Goal: Download file/media

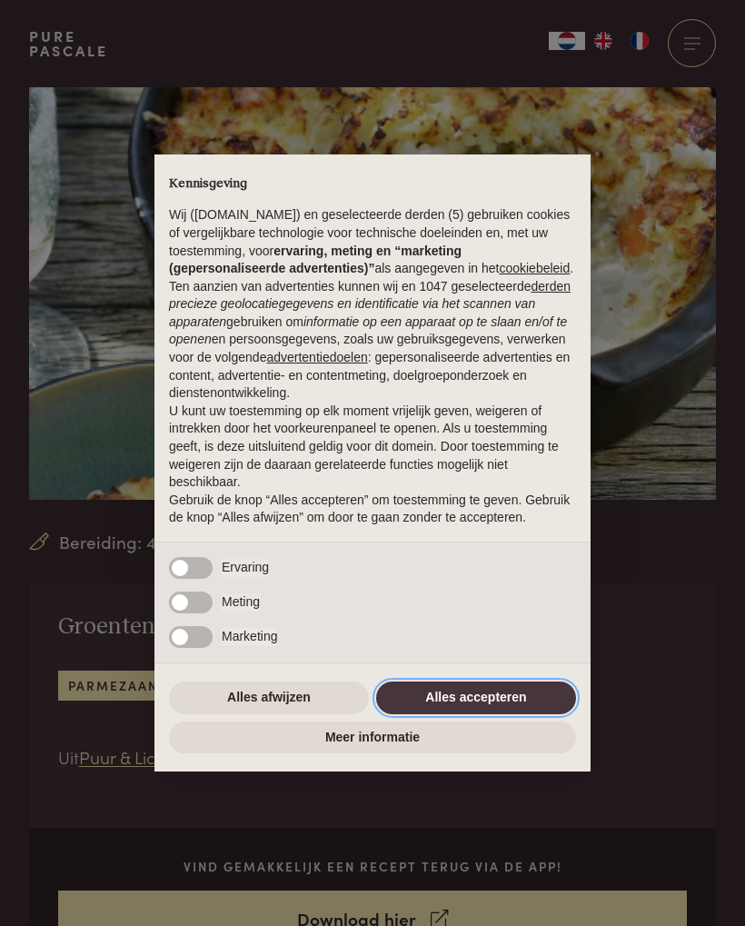
click at [466, 704] on button "Alles accepteren" at bounding box center [476, 698] width 200 height 33
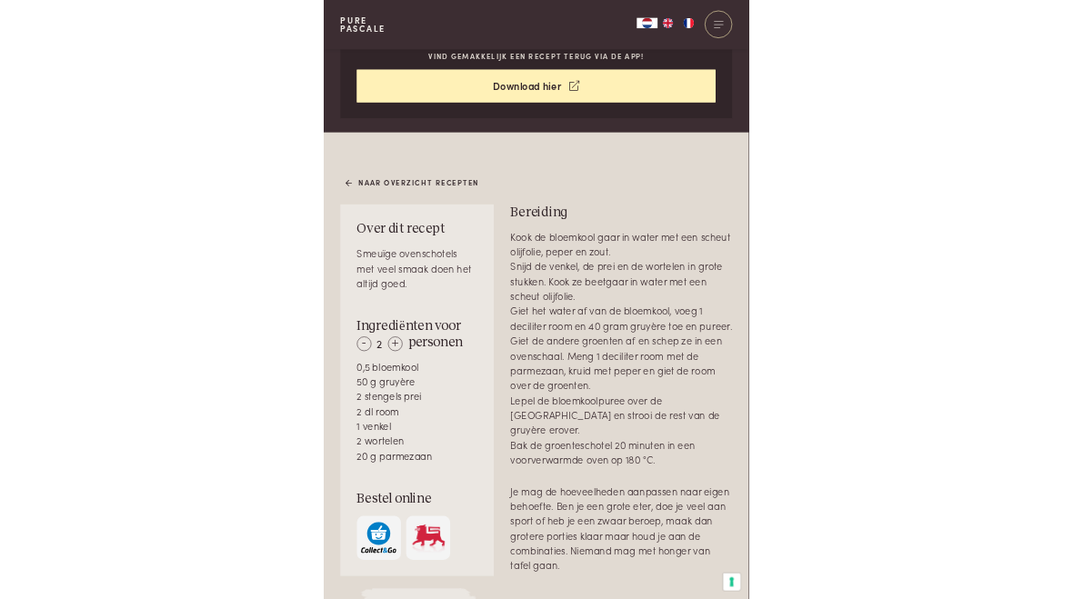
scroll to position [820, 0]
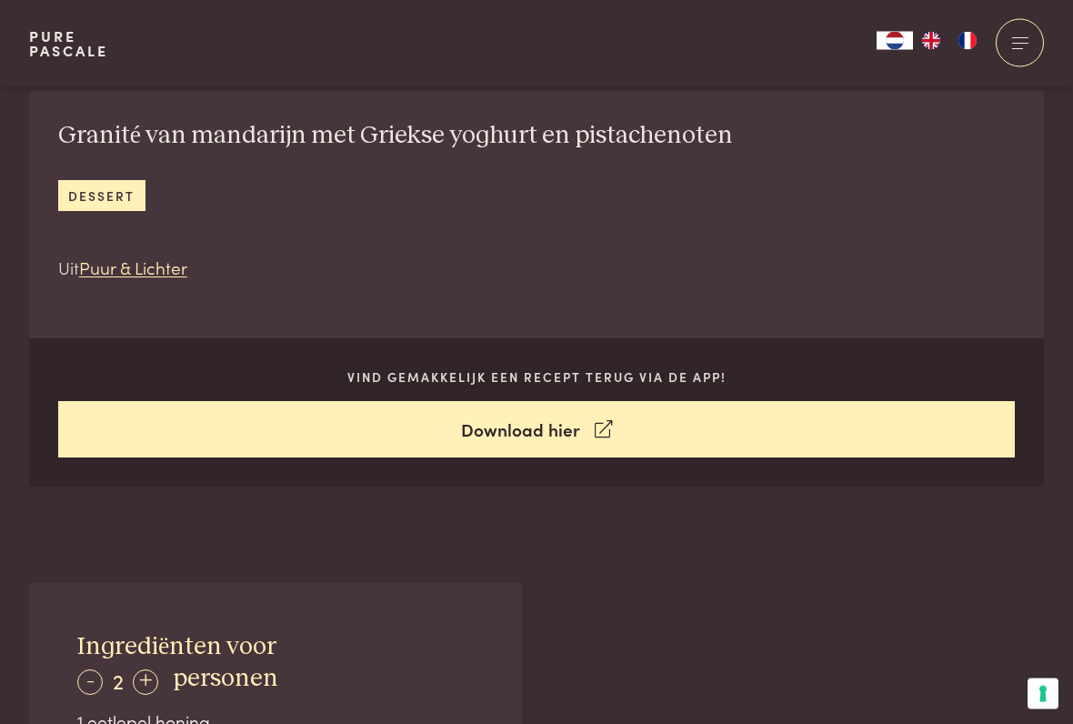
scroll to position [694, 0]
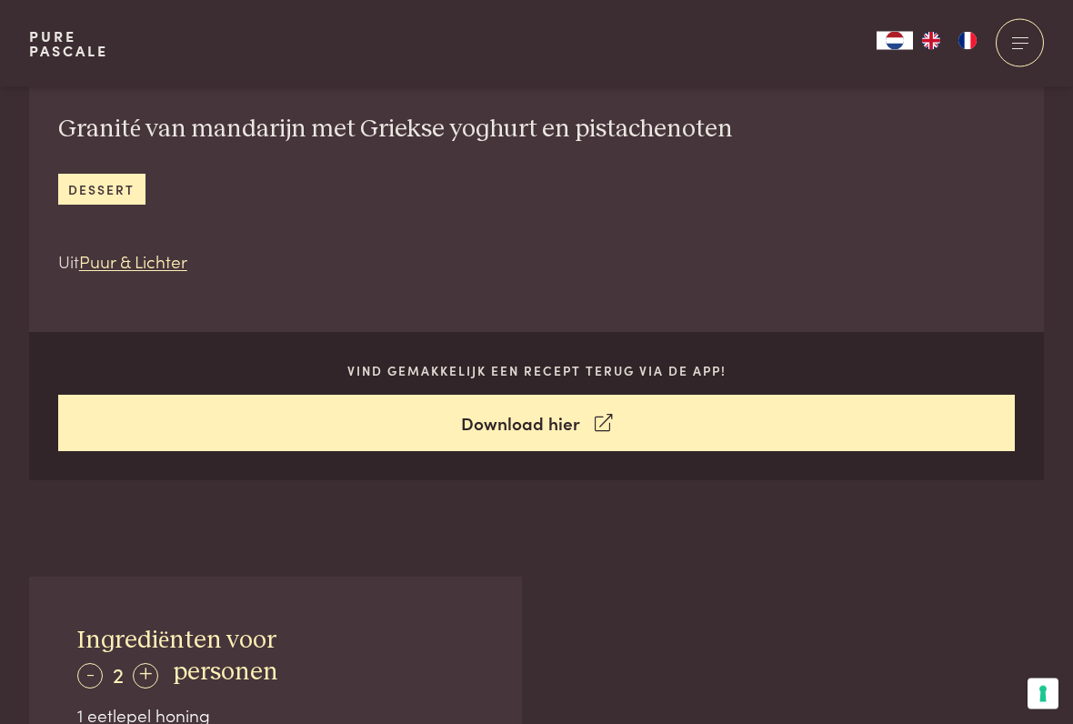
click at [546, 416] on link "Download hier" at bounding box center [536, 423] width 957 height 57
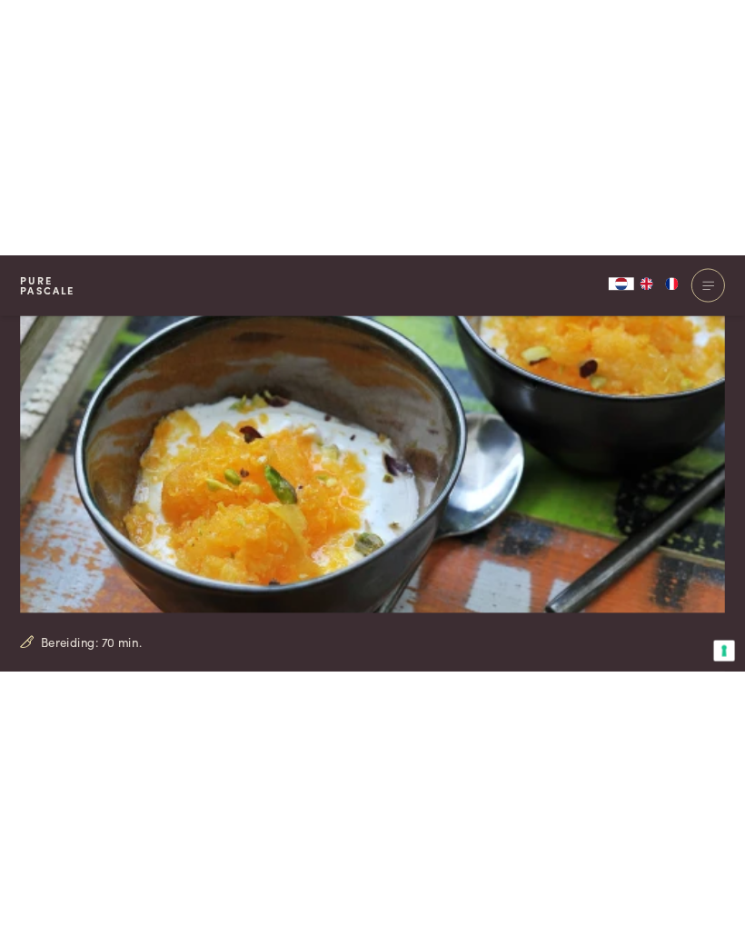
scroll to position [183, 0]
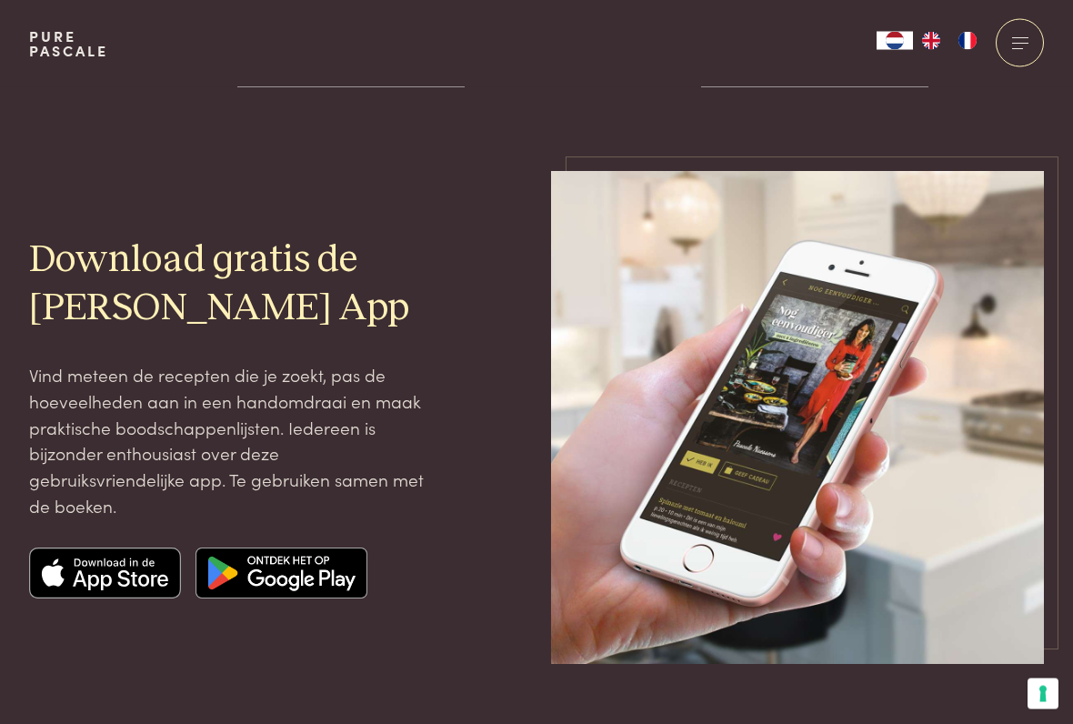
scroll to position [15, 0]
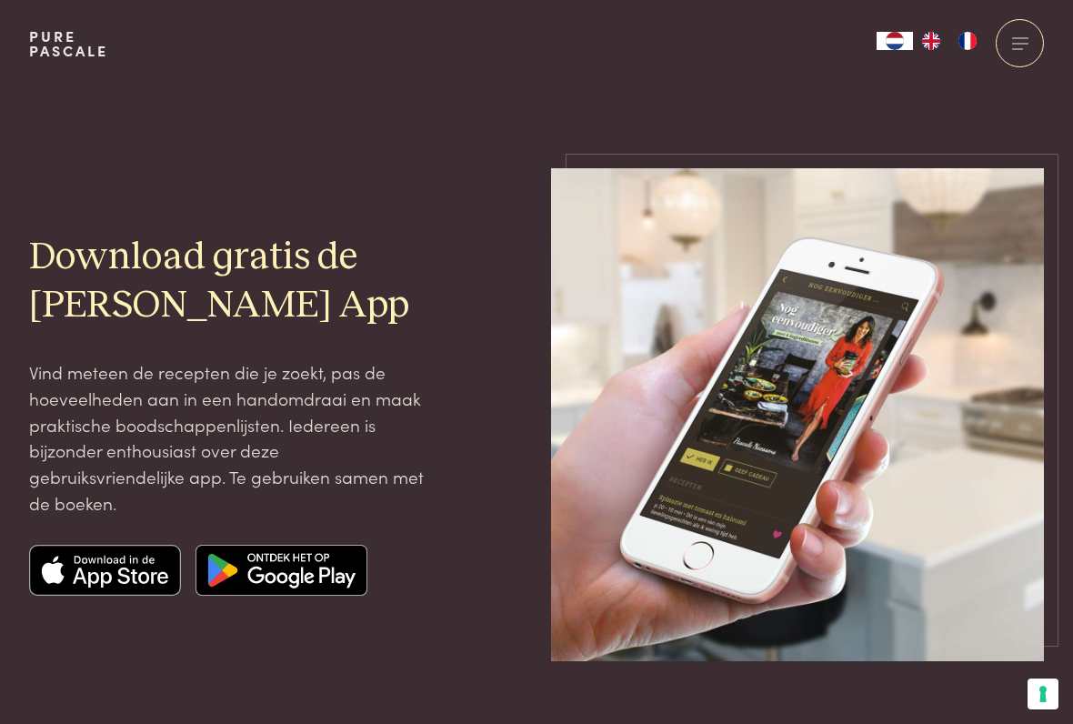
click at [99, 568] on img at bounding box center [105, 570] width 153 height 51
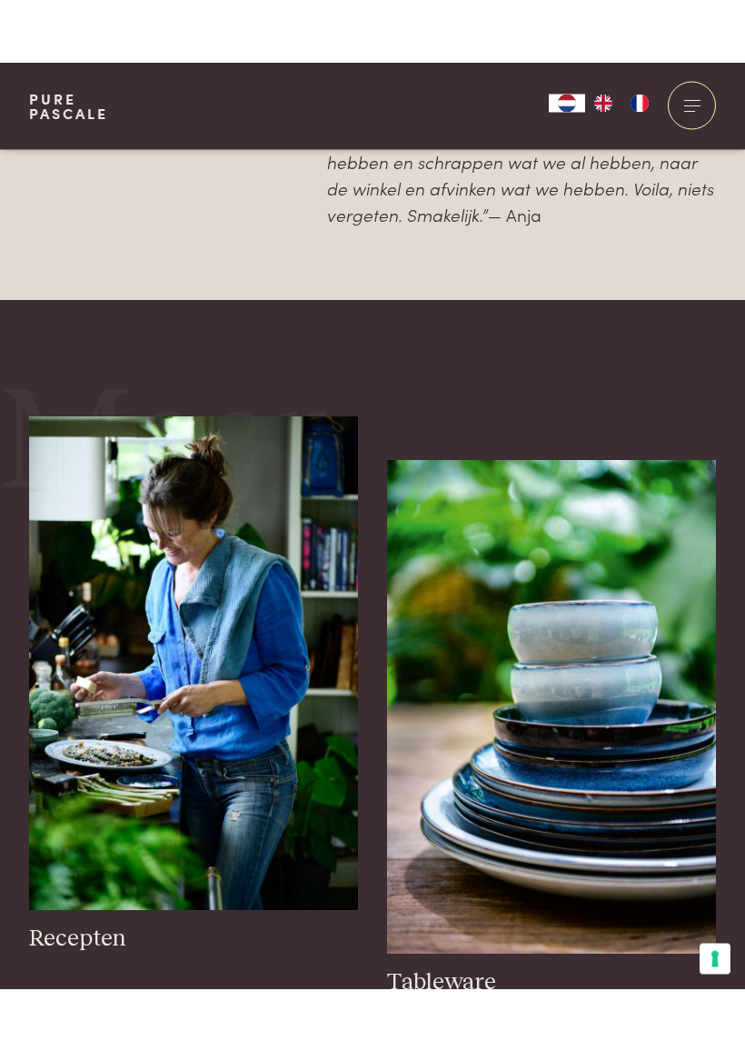
scroll to position [1665, 0]
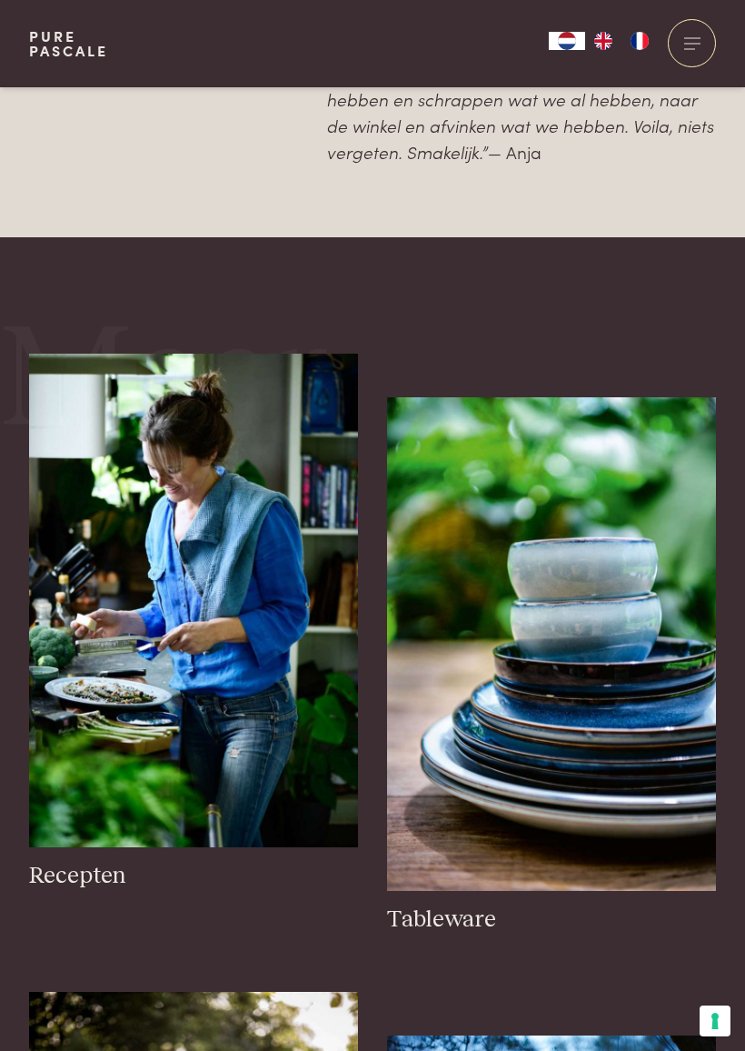
click at [174, 598] on img at bounding box center [193, 601] width 329 height 494
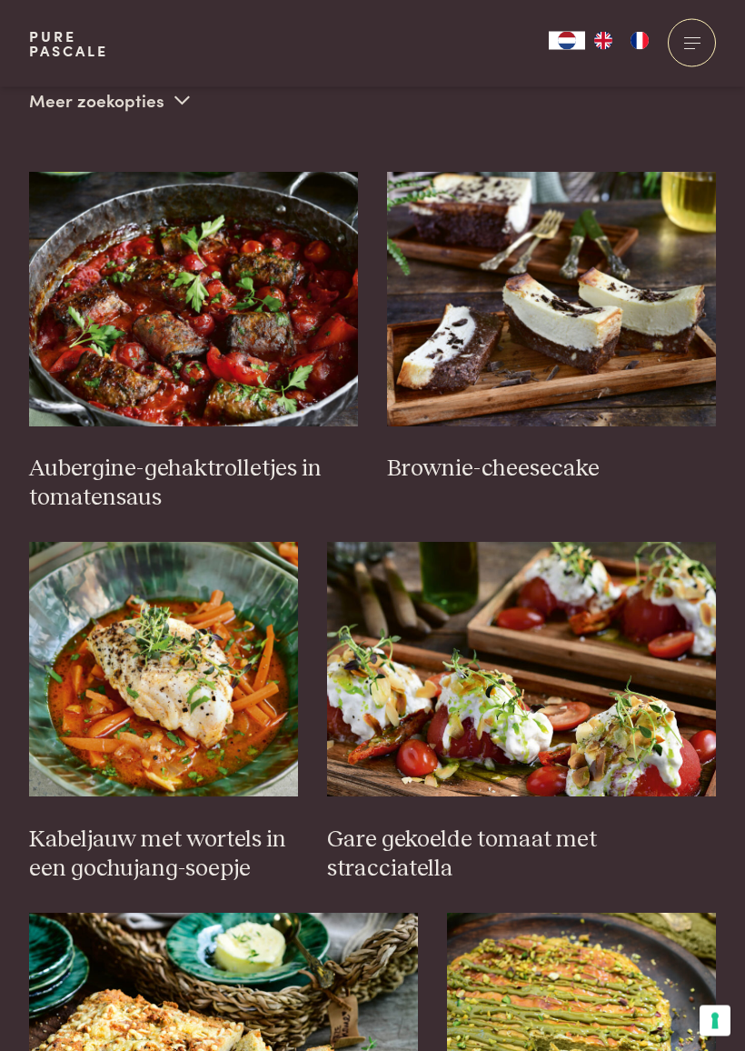
scroll to position [731, 0]
click at [162, 755] on img at bounding box center [164, 669] width 270 height 255
